Goal: Complete application form

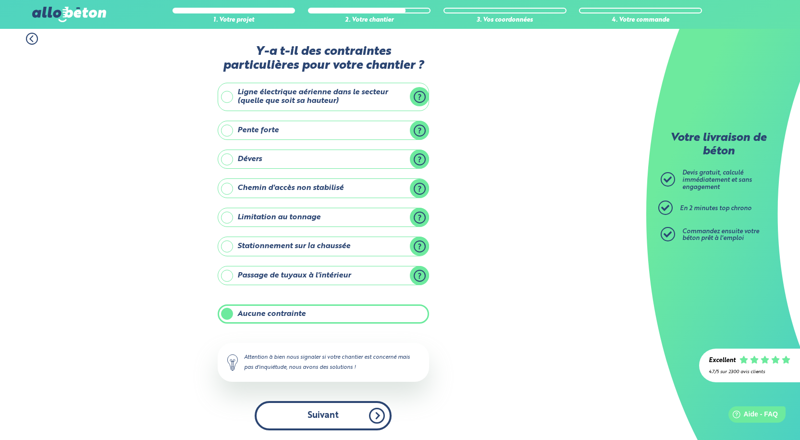
click at [314, 407] on button "Suivant" at bounding box center [323, 415] width 137 height 29
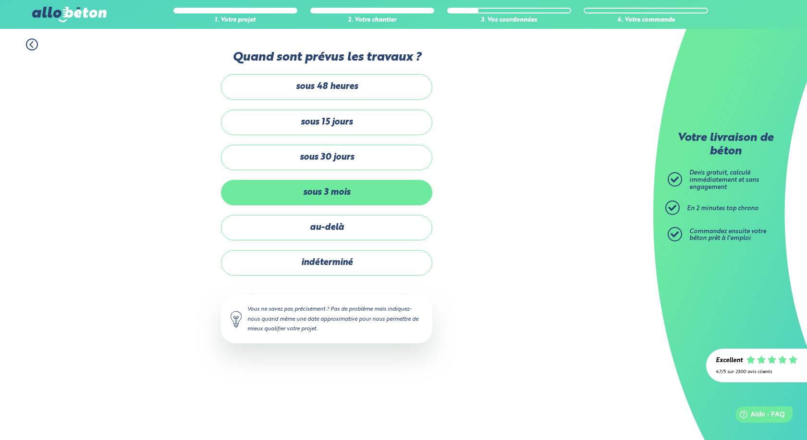
click at [331, 194] on label "sous 3 mois" at bounding box center [326, 192] width 211 height 25
click at [0, 0] on input "sous 3 mois" at bounding box center [0, 0] width 0 height 0
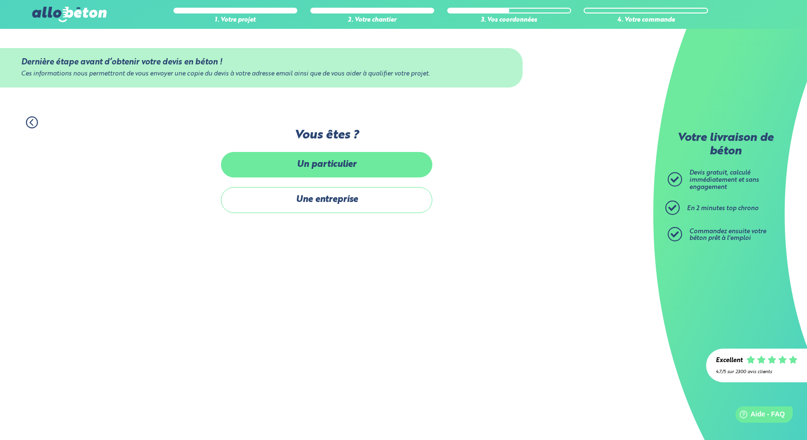
click at [352, 168] on label "Un particulier" at bounding box center [326, 164] width 211 height 25
click at [0, 0] on input "Un particulier" at bounding box center [0, 0] width 0 height 0
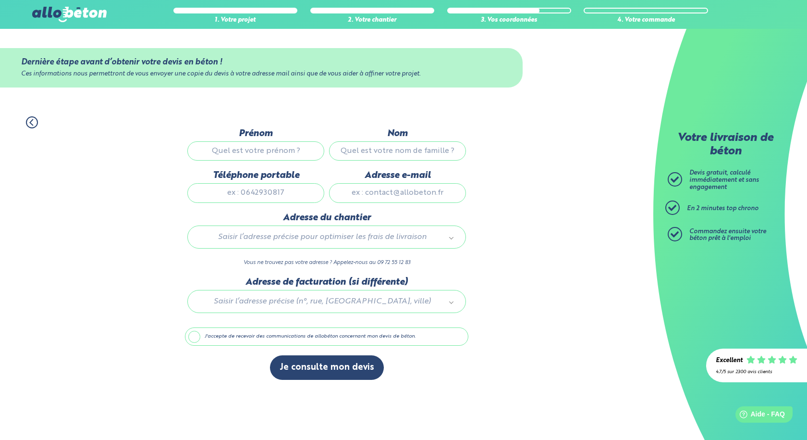
click at [267, 151] on input "Prénom" at bounding box center [255, 150] width 137 height 19
type input "p"
type input "[PERSON_NAME]"
click at [350, 158] on input "Nom" at bounding box center [397, 150] width 137 height 19
type input "SORET"
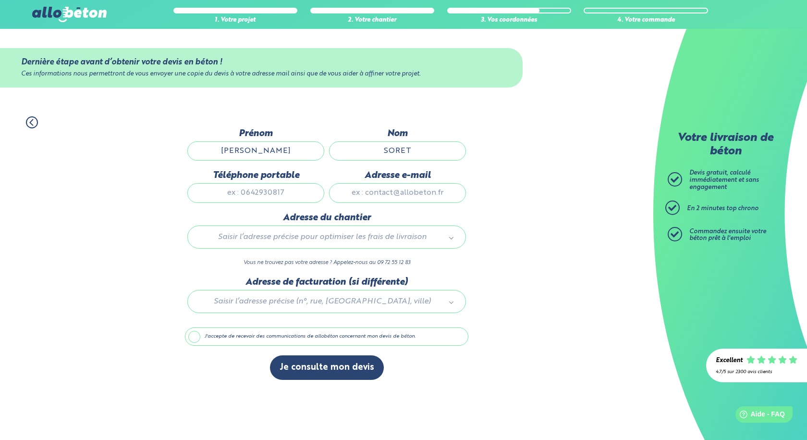
type input "0689272959"
type input "[EMAIL_ADDRESS][DOMAIN_NAME]"
type input "[STREET_ADDRESS][PERSON_NAME]"
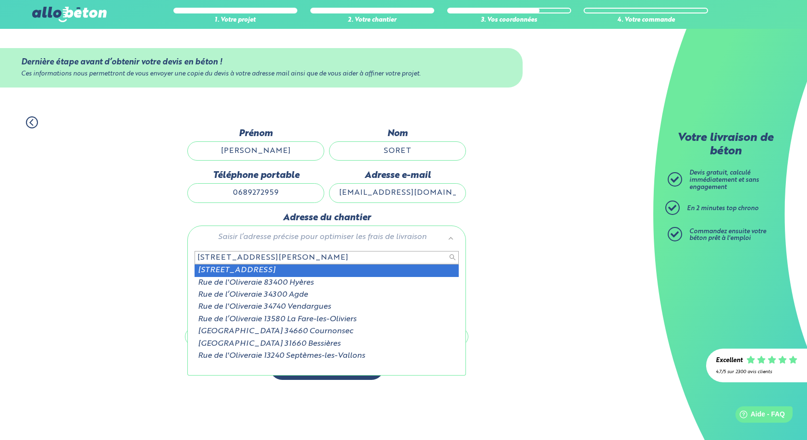
click at [274, 258] on input "[STREET_ADDRESS][PERSON_NAME]" at bounding box center [327, 257] width 264 height 13
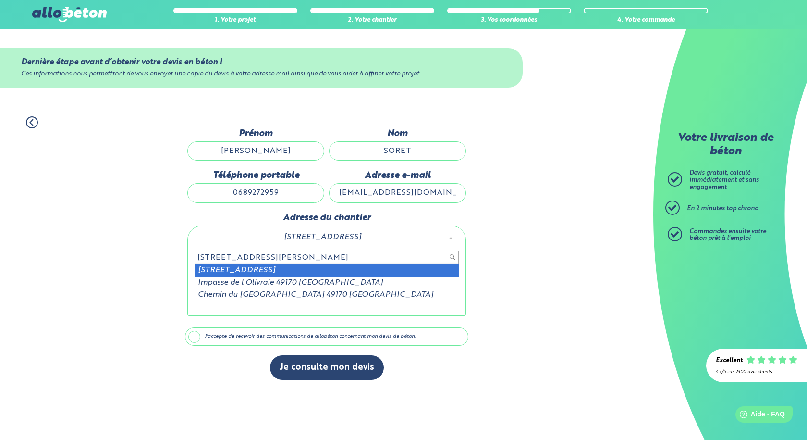
type input "[STREET_ADDRESS][PERSON_NAME]"
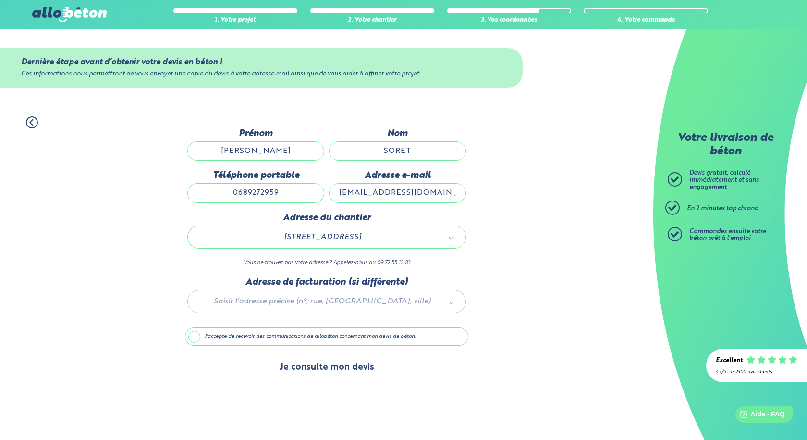
click at [337, 369] on button "Je consulte mon devis" at bounding box center [327, 367] width 114 height 25
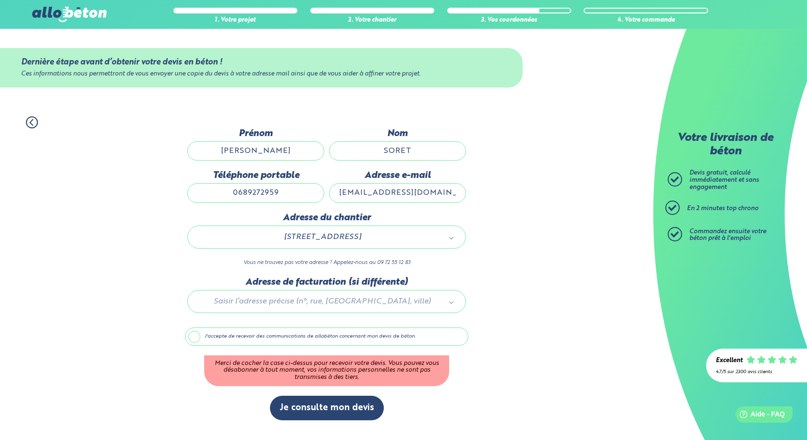
click at [193, 337] on label "J'accepte de recevoir des communications de allobéton concernant mon devis de b…" at bounding box center [326, 336] width 283 height 18
click at [0, 0] on input "J'accepte de recevoir des communications de allobéton concernant mon devis de b…" at bounding box center [0, 0] width 0 height 0
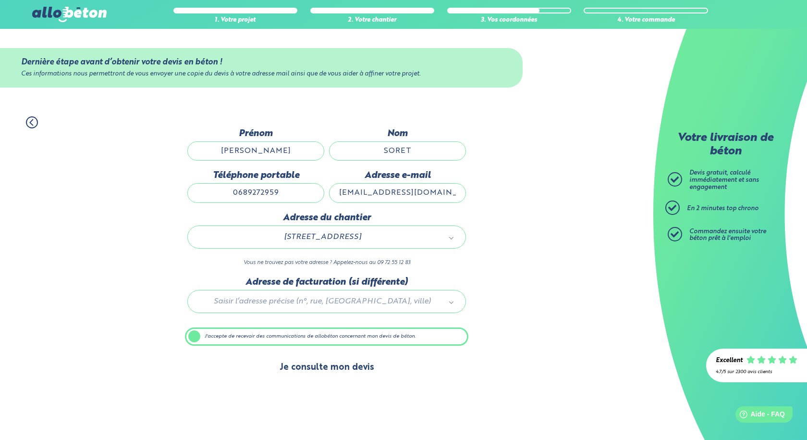
click at [324, 369] on button "Je consulte mon devis" at bounding box center [327, 367] width 114 height 25
